Goal: Book appointment/travel/reservation

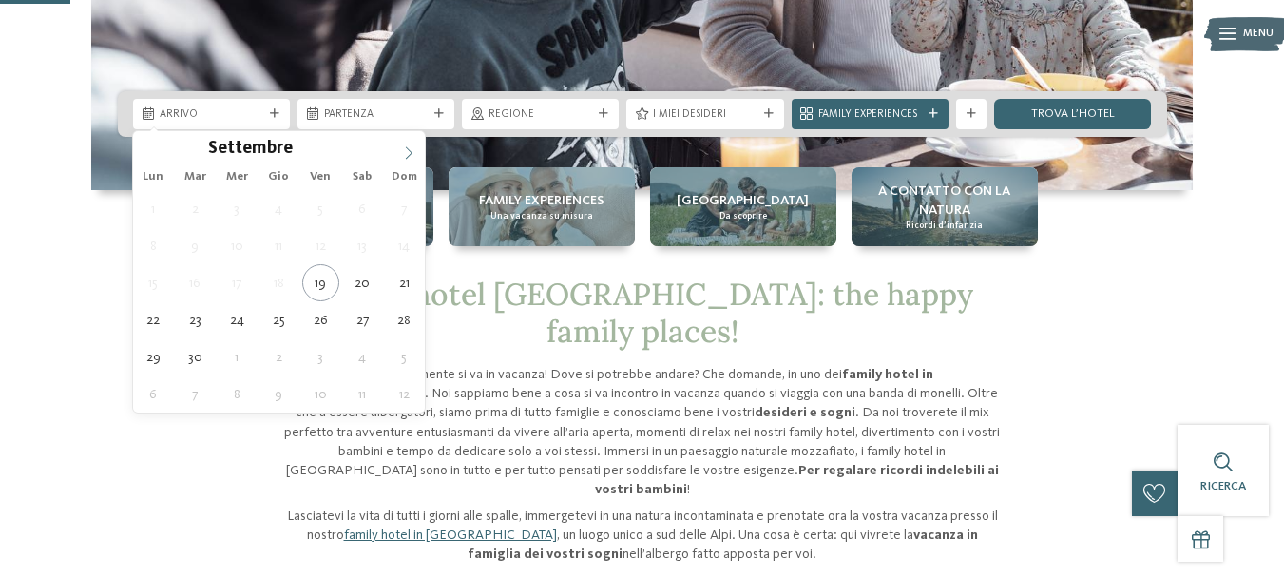
click at [407, 152] on icon at bounding box center [408, 152] width 13 height 13
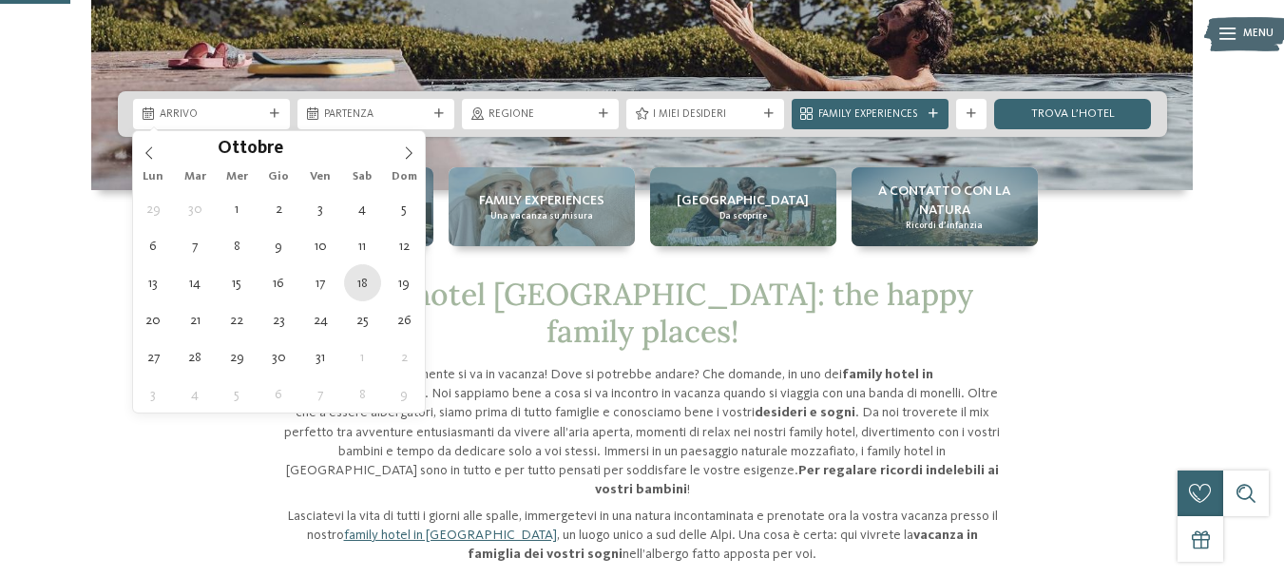
type div "18.10.2025"
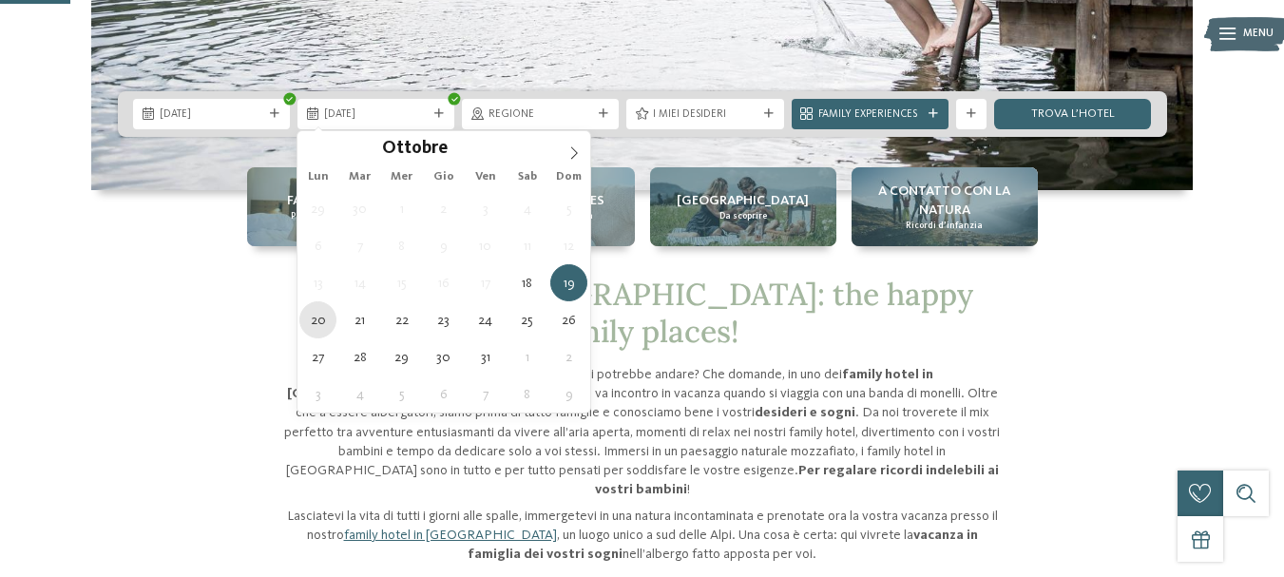
type div "20.10.2025"
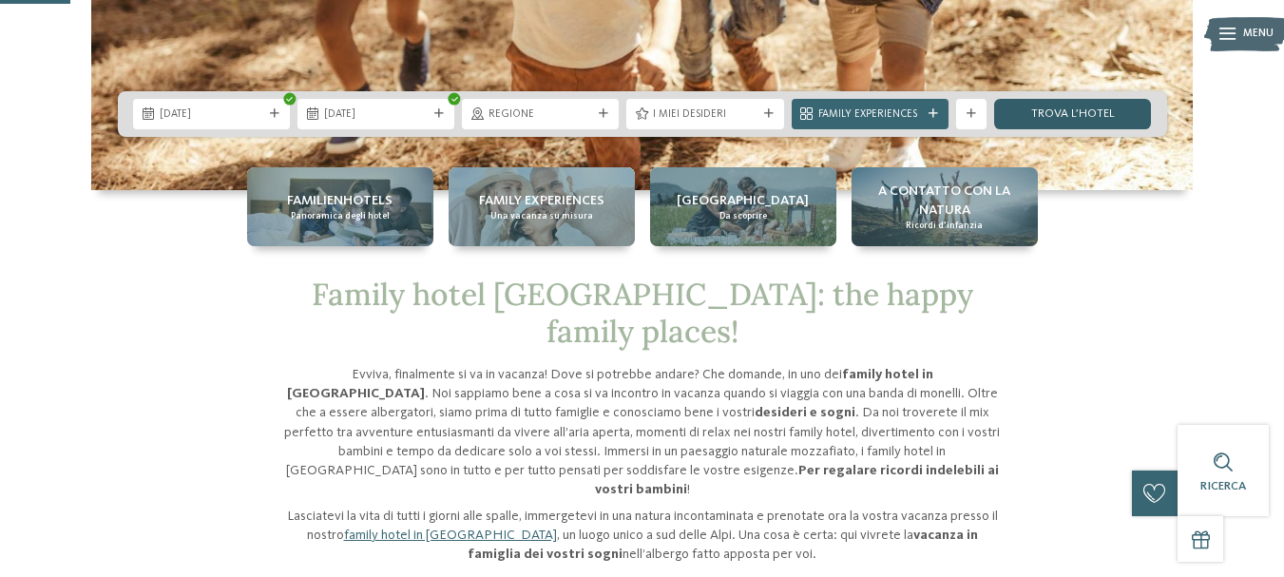
click at [1067, 111] on link "trova l’hotel" at bounding box center [1072, 114] width 157 height 30
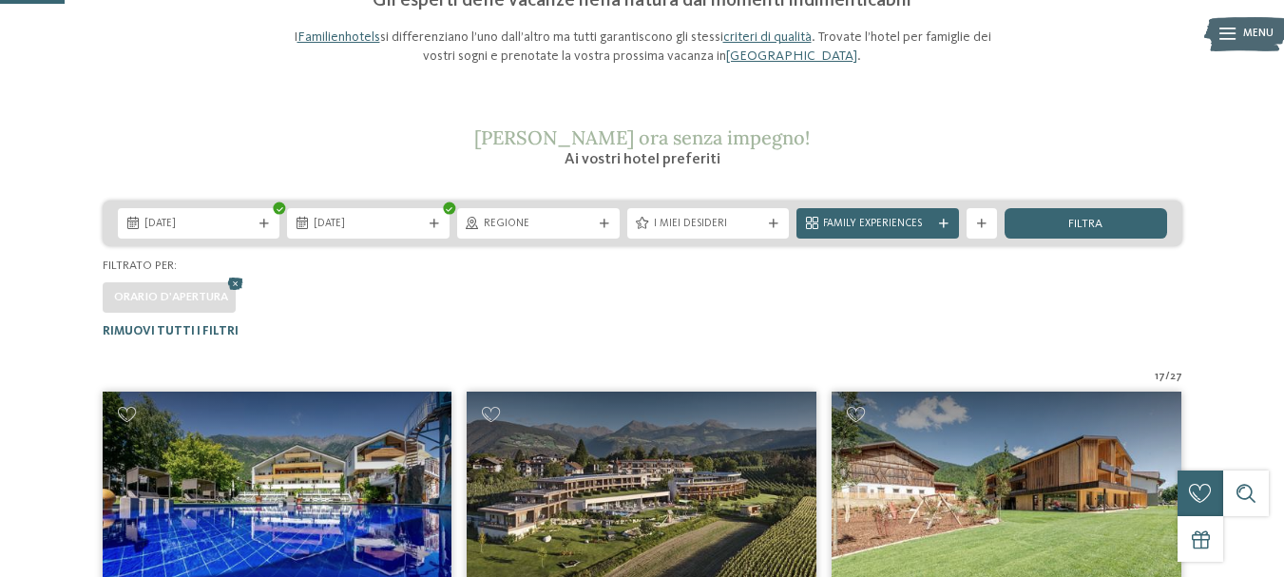
scroll to position [285, 0]
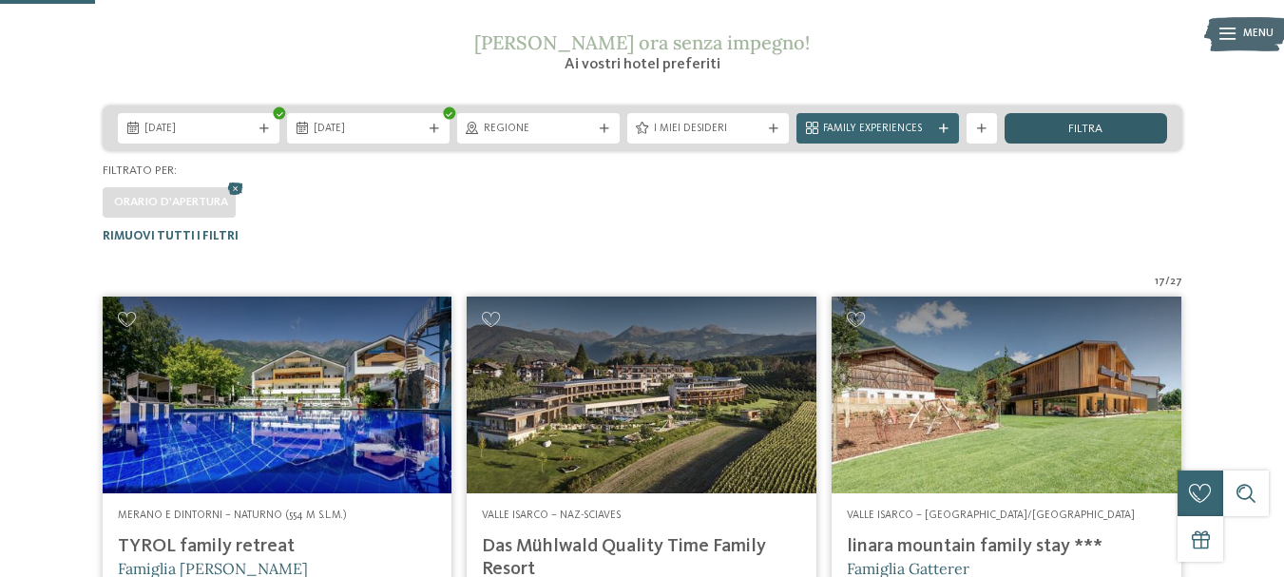
click at [1104, 131] on div "filtra" at bounding box center [1086, 128] width 163 height 30
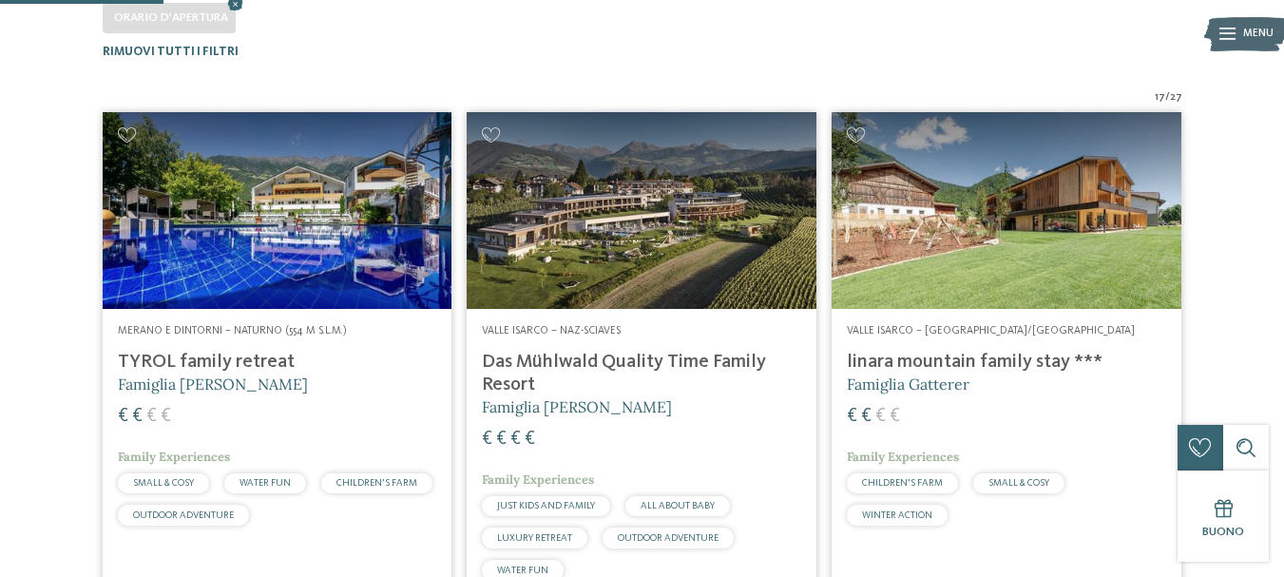
scroll to position [565, 0]
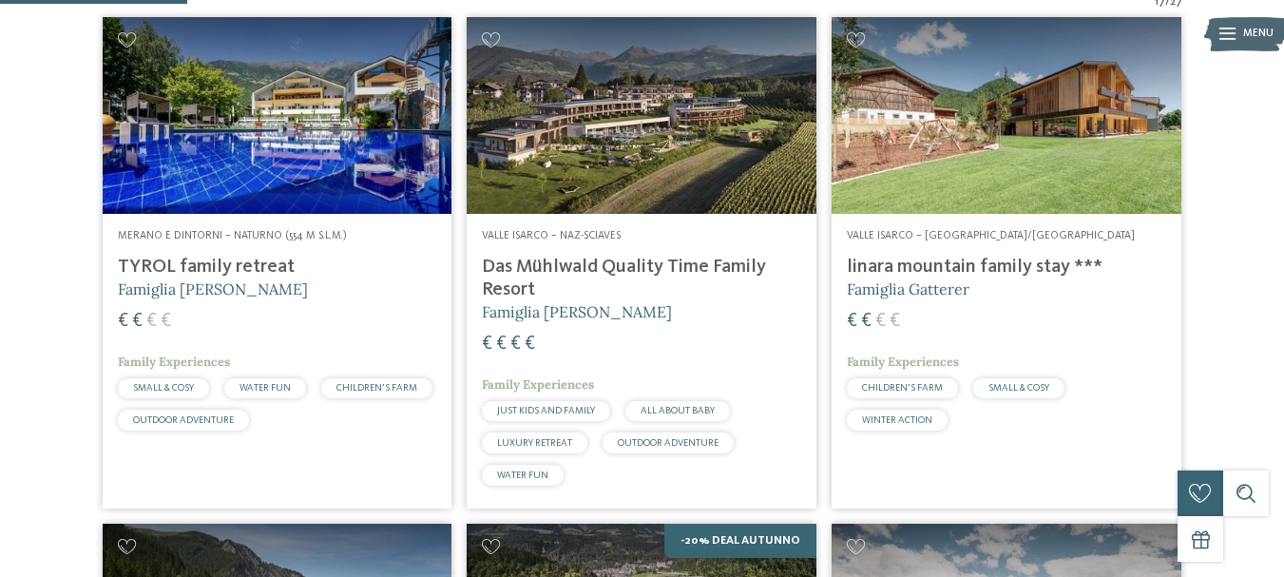
click at [304, 151] on img at bounding box center [278, 115] width 350 height 197
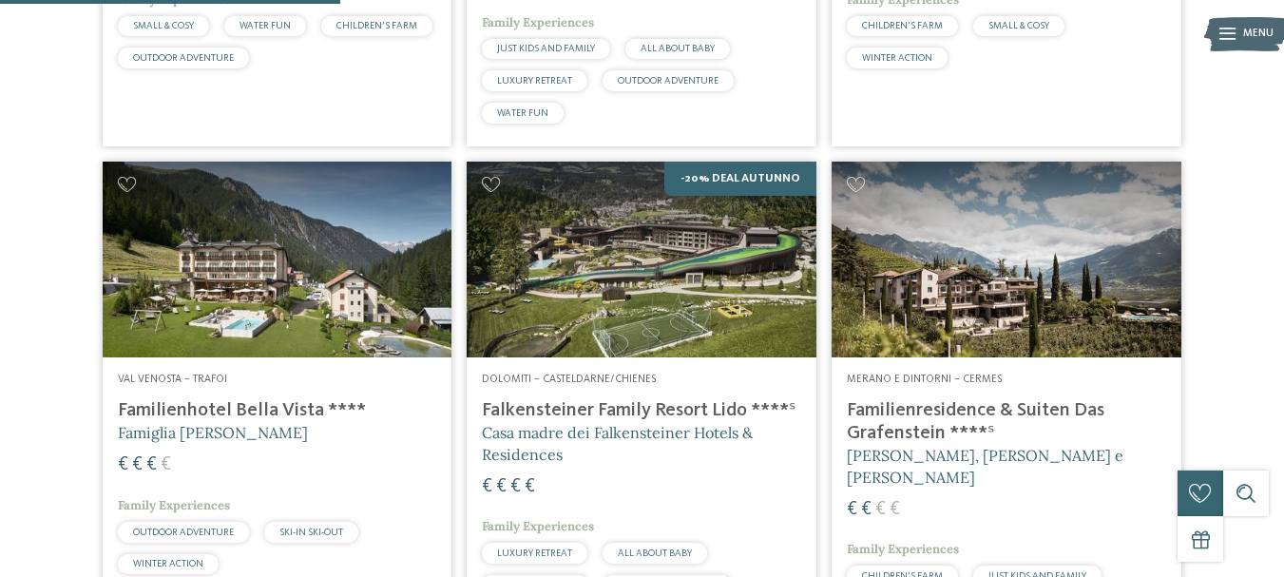
scroll to position [1040, 0]
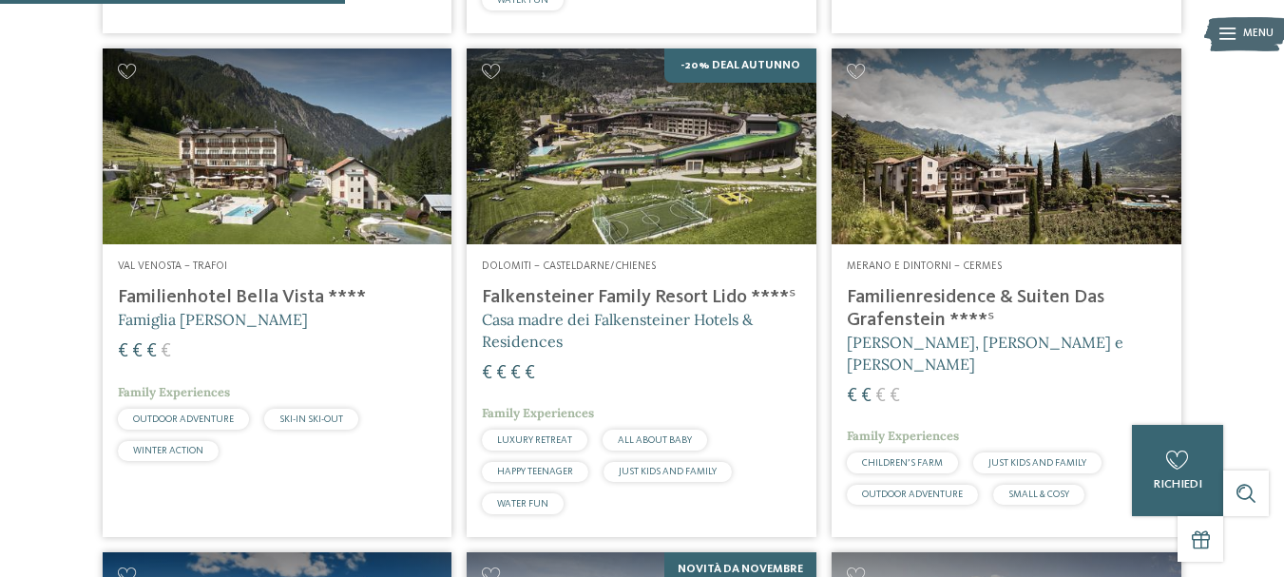
click at [649, 208] on img at bounding box center [642, 146] width 350 height 197
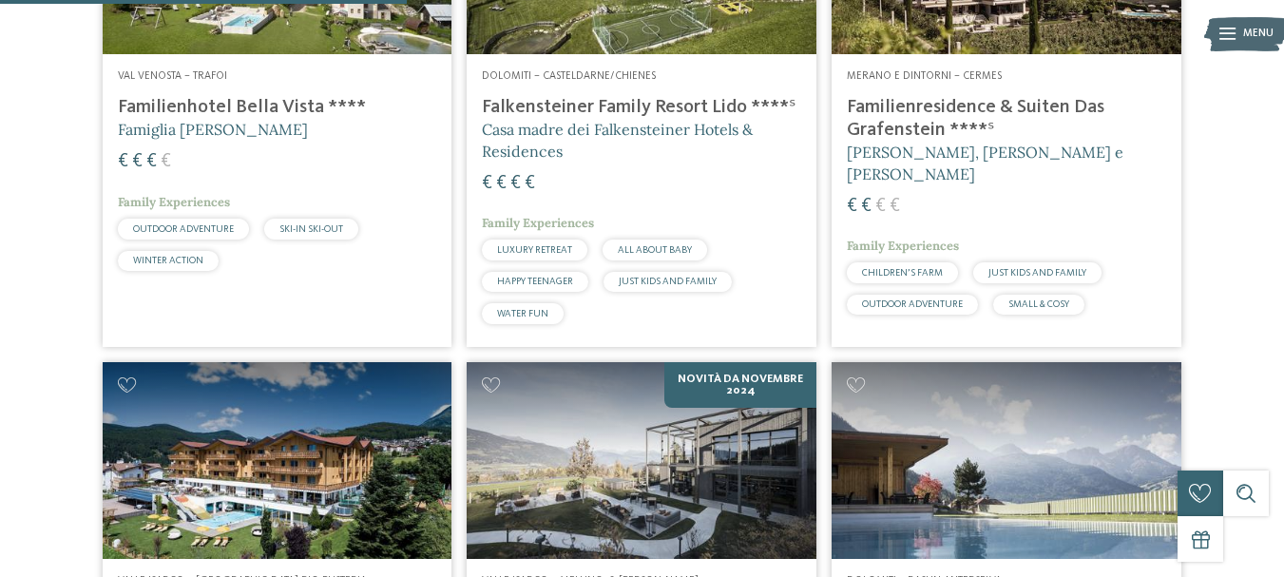
scroll to position [1135, 0]
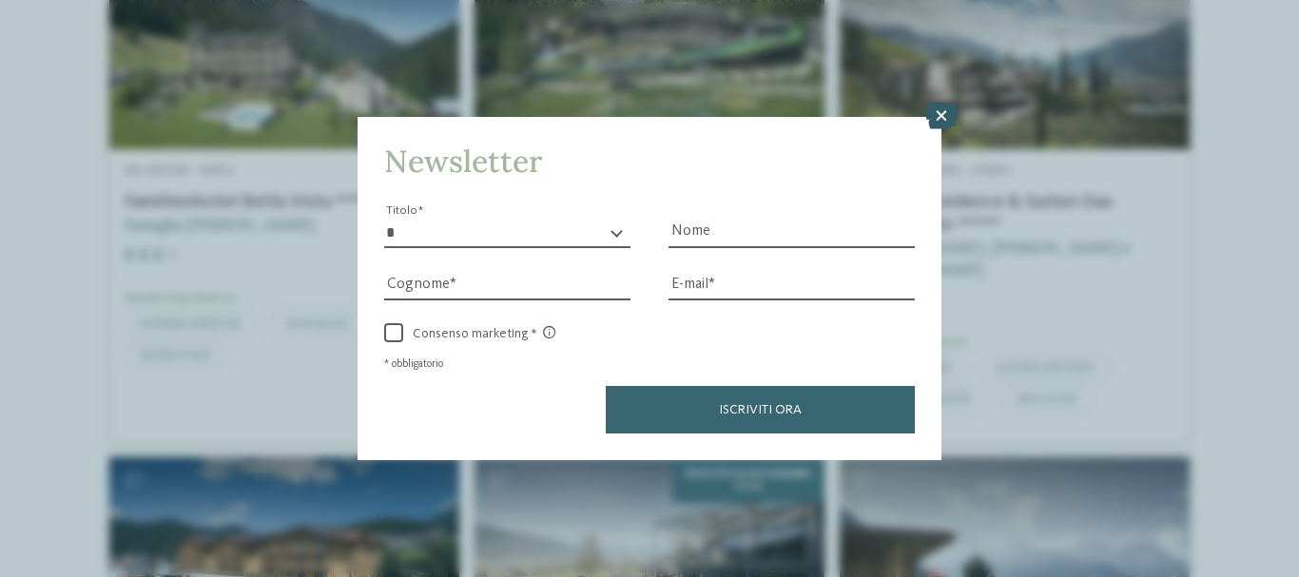
click at [940, 114] on icon at bounding box center [941, 116] width 32 height 27
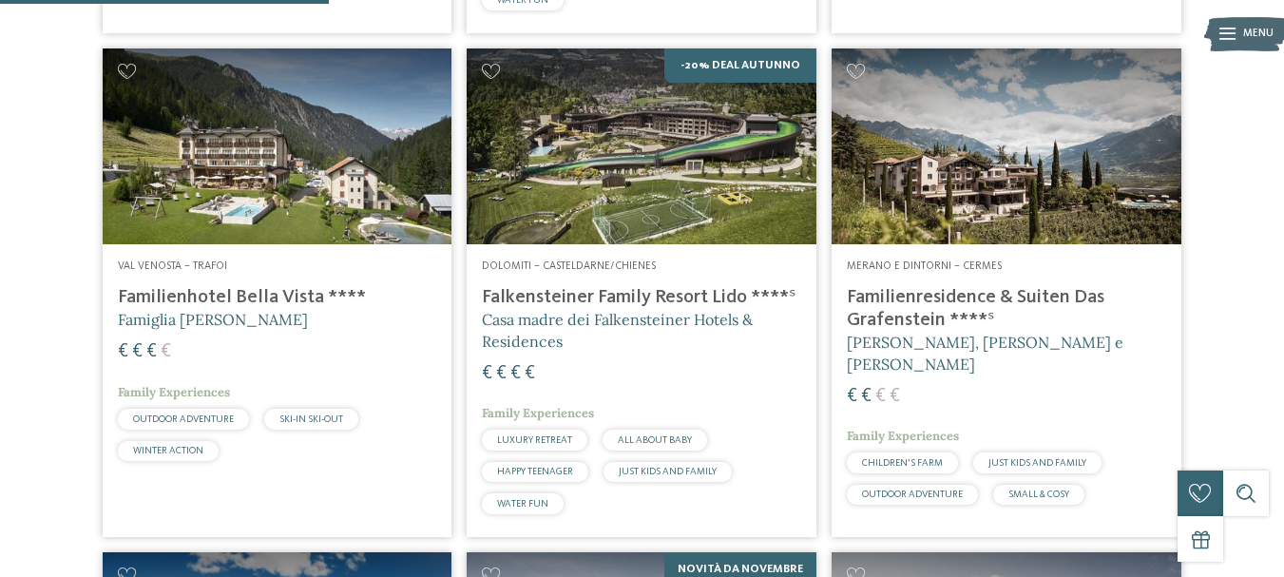
scroll to position [945, 0]
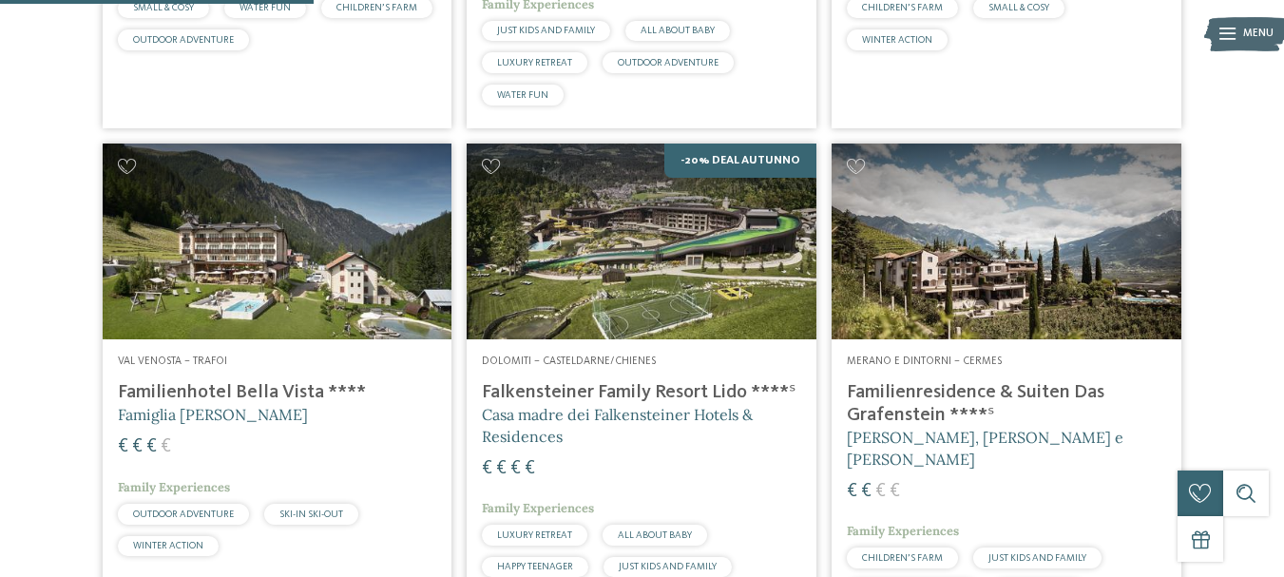
click at [993, 283] on img at bounding box center [1007, 242] width 350 height 197
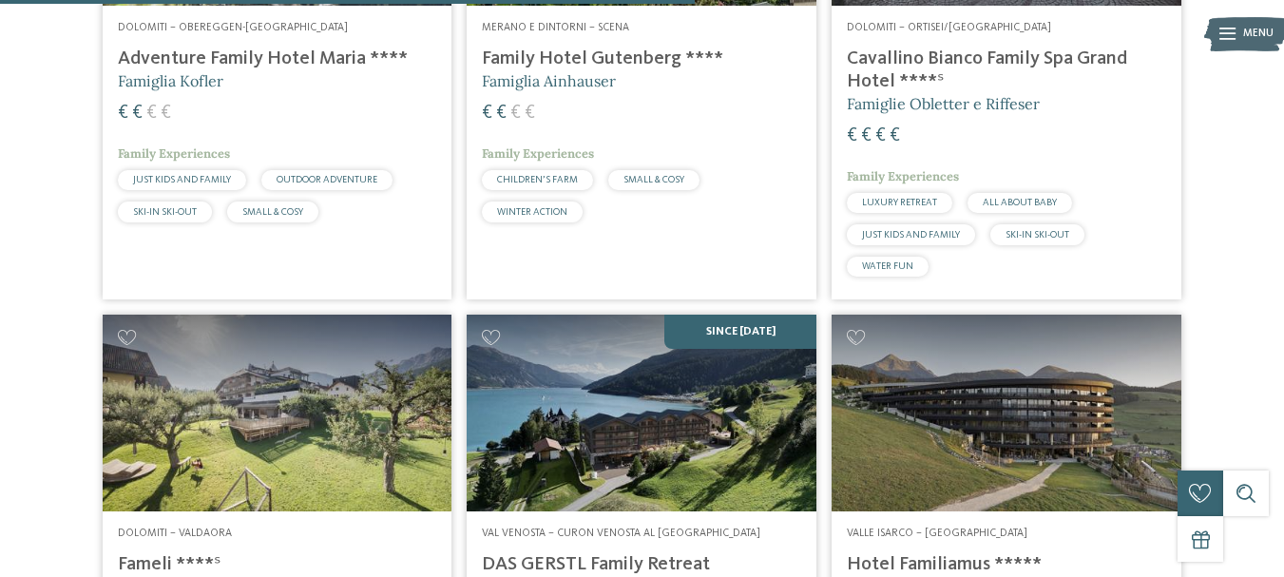
scroll to position [2276, 0]
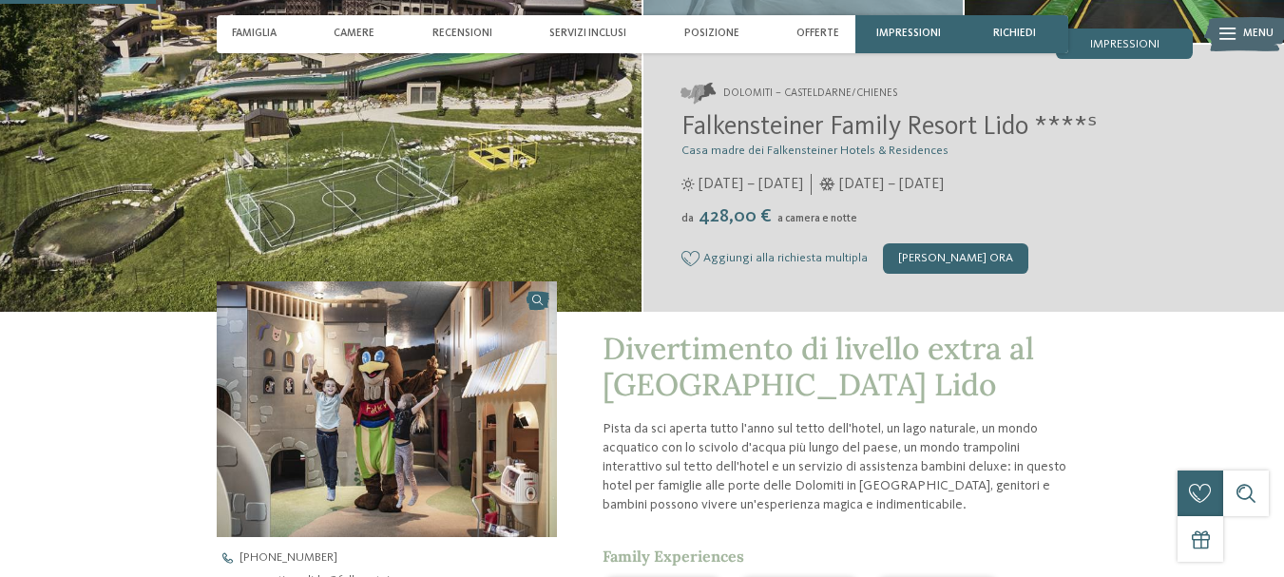
scroll to position [95, 0]
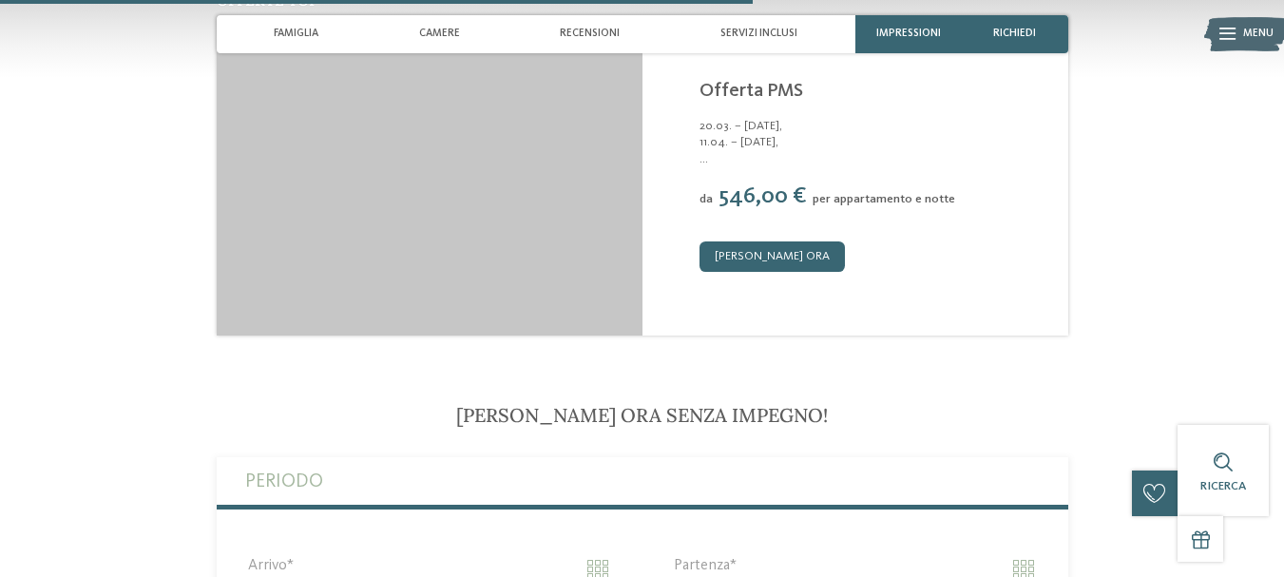
scroll to position [2757, 0]
